Goal: Task Accomplishment & Management: Manage account settings

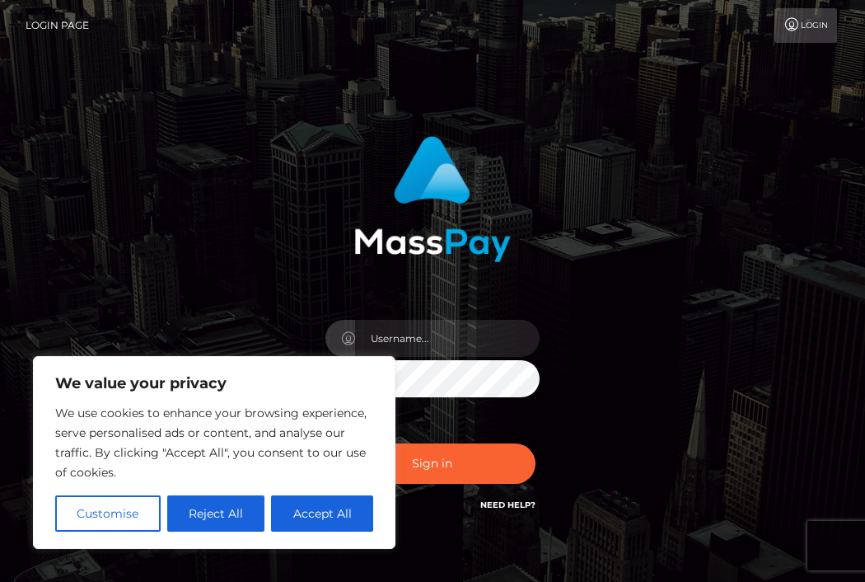
click at [218, 517] on button "Reject All" at bounding box center [216, 513] width 98 height 36
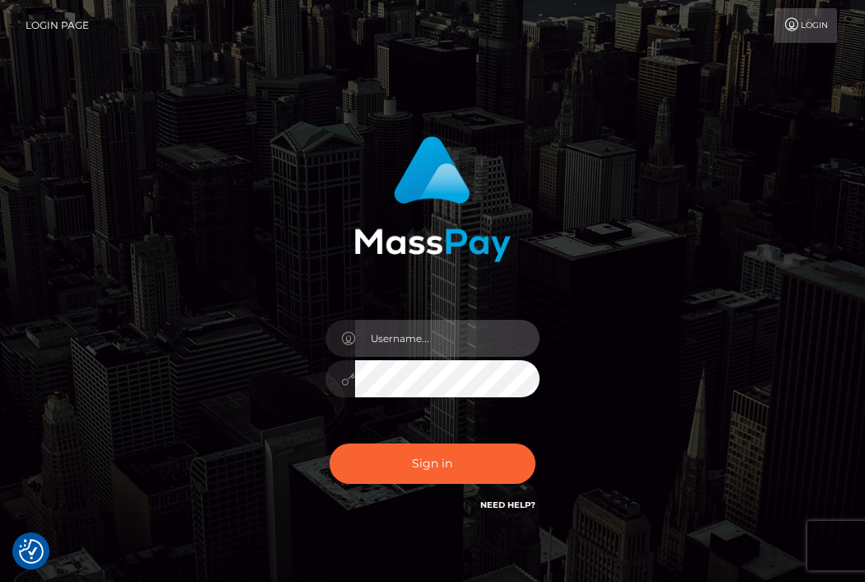
click at [418, 330] on input "text" at bounding box center [447, 338] width 185 height 37
type input "[EMAIL_ADDRESS][DOMAIN_NAME]"
click at [432, 463] on button "Sign in" at bounding box center [433, 463] width 206 height 40
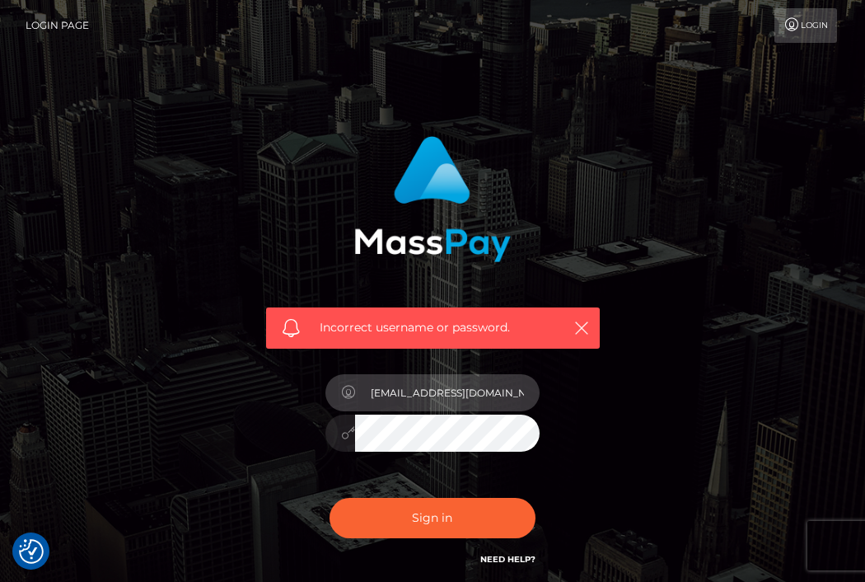
type input "[EMAIL_ADDRESS][DOMAIN_NAME]"
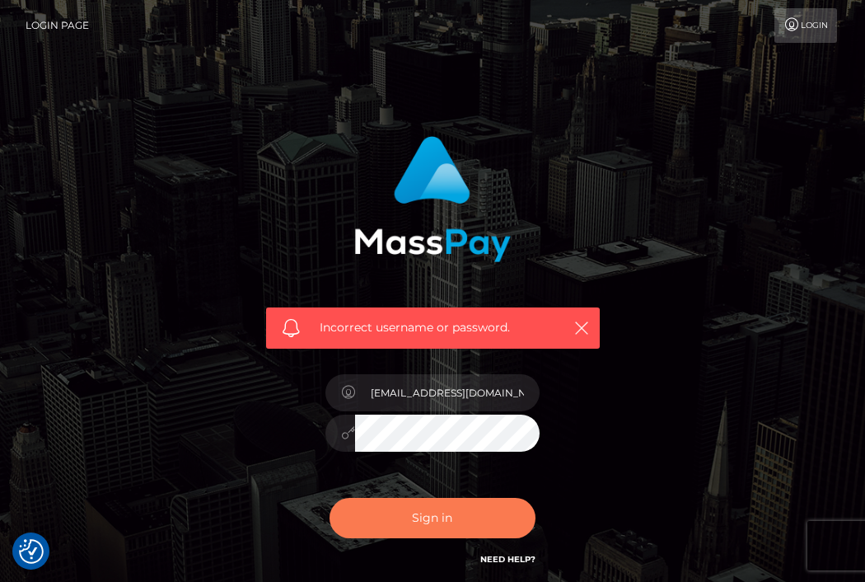
click at [443, 514] on button "Sign in" at bounding box center [433, 518] width 206 height 40
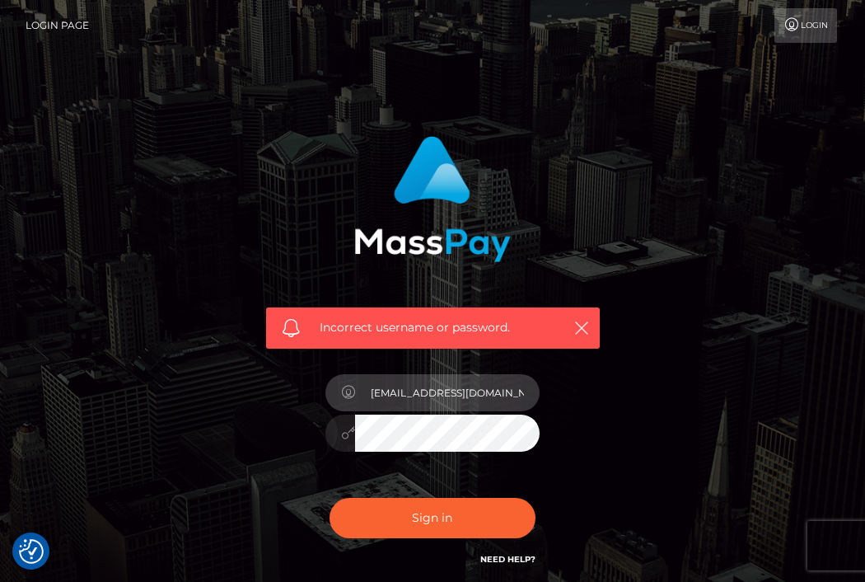
type input "[EMAIL_ADDRESS][DOMAIN_NAME]"
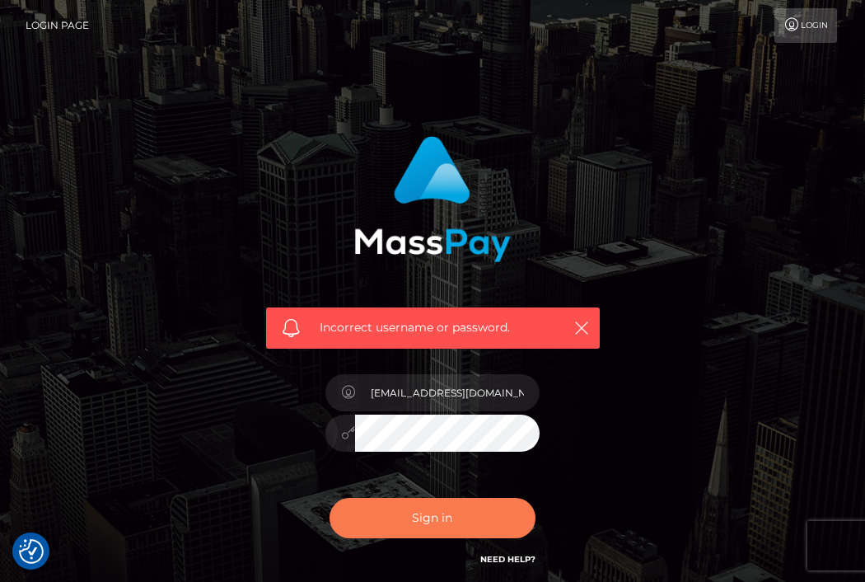
click at [436, 522] on button "Sign in" at bounding box center [433, 518] width 206 height 40
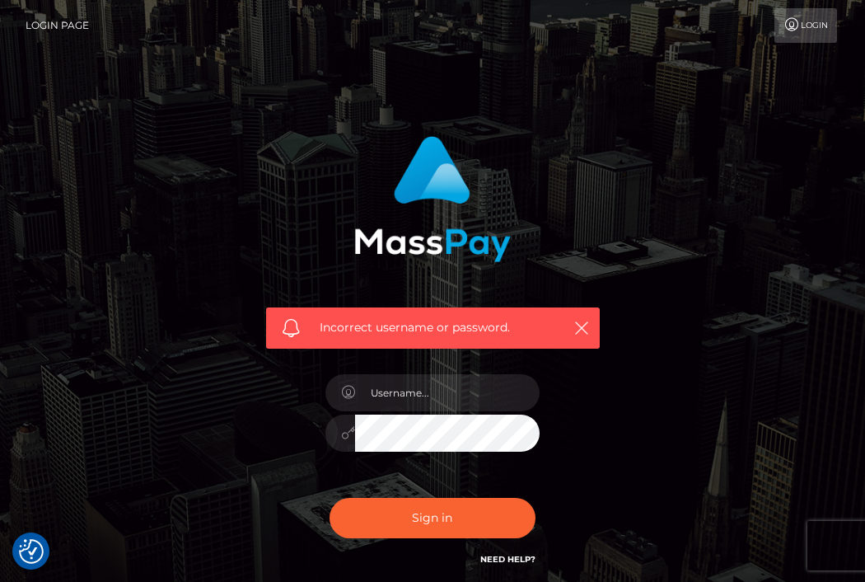
click at [519, 560] on link "Need Help?" at bounding box center [507, 559] width 55 height 11
click at [524, 556] on link "Need Help?" at bounding box center [507, 559] width 55 height 11
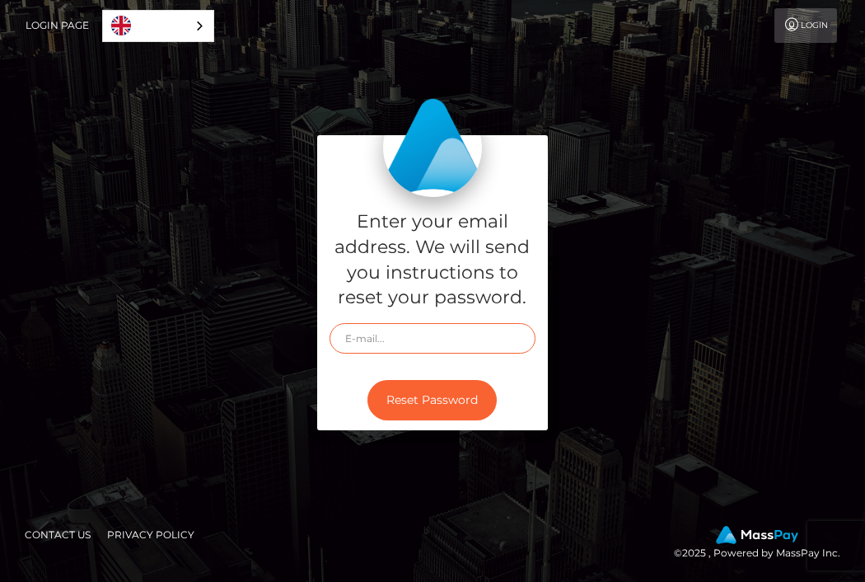
click at [433, 337] on input "text" at bounding box center [433, 338] width 206 height 30
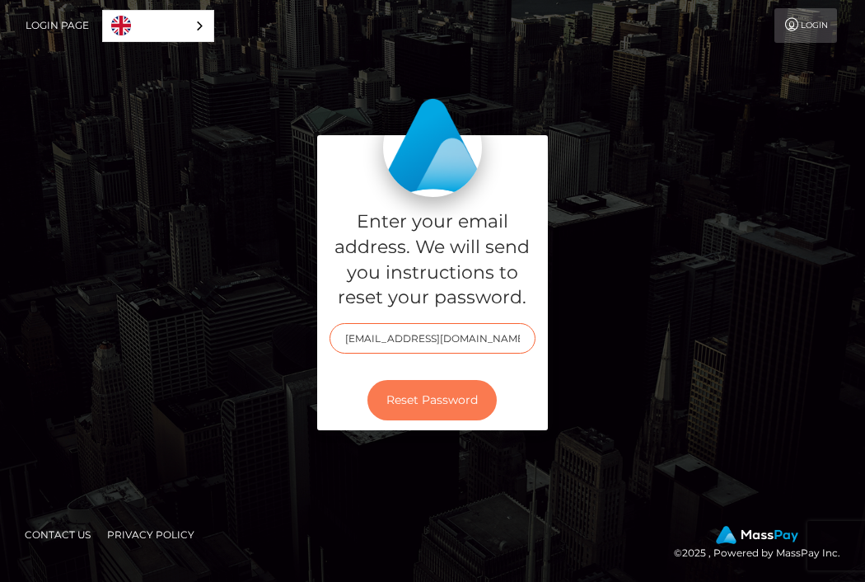
type input "[EMAIL_ADDRESS][DOMAIN_NAME]"
click at [444, 396] on button "Reset Password" at bounding box center [432, 400] width 129 height 40
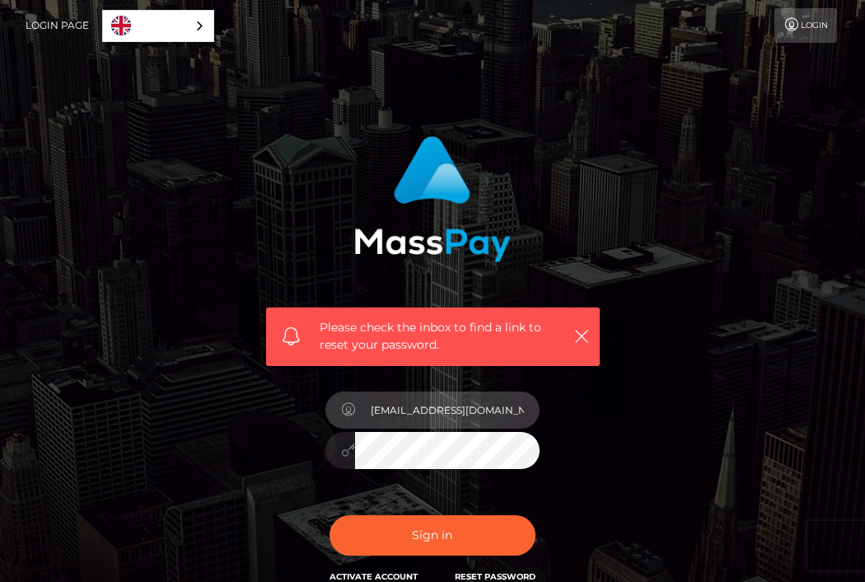
type input "[EMAIL_ADDRESS][DOMAIN_NAME]"
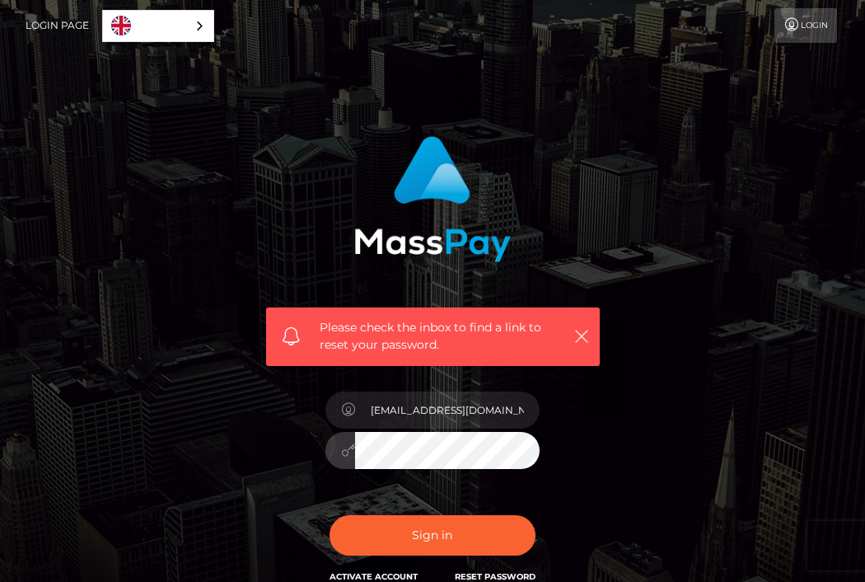
click at [432, 534] on button "Sign in" at bounding box center [433, 535] width 206 height 40
